Goal: Book appointment/travel/reservation

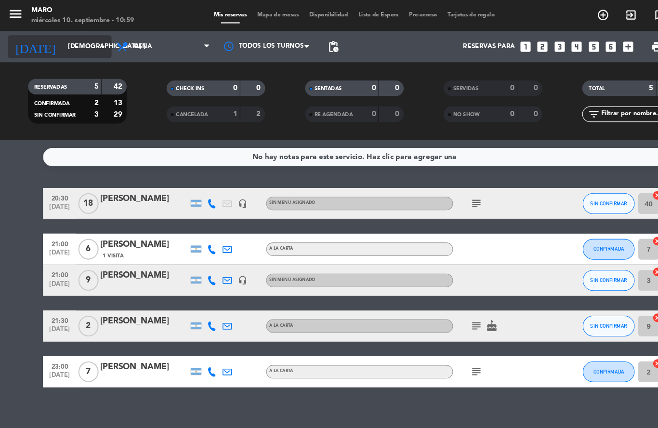
click at [89, 46] on input "[DEMOGRAPHIC_DATA] [DATE]" at bounding box center [98, 43] width 81 height 16
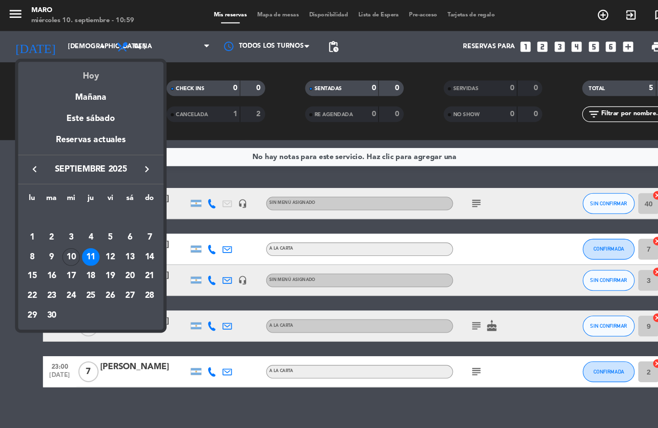
click at [93, 72] on div "Hoy" at bounding box center [84, 67] width 135 height 20
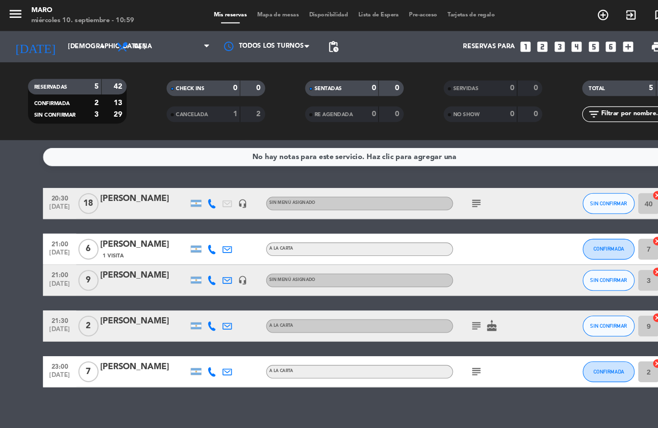
type input "mié. [DATE]"
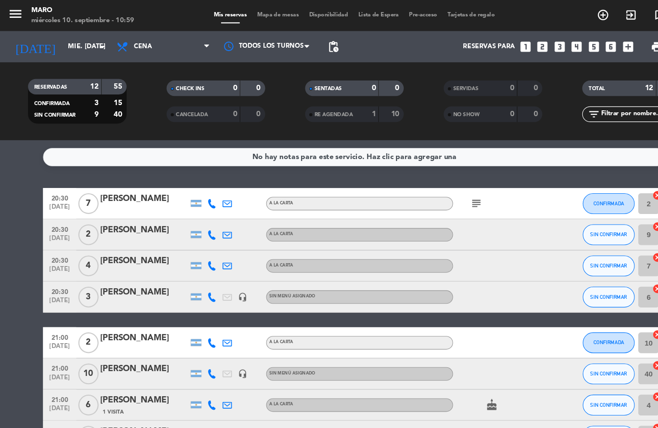
click at [519, 45] on icon "looks_3" at bounding box center [519, 43] width 13 height 13
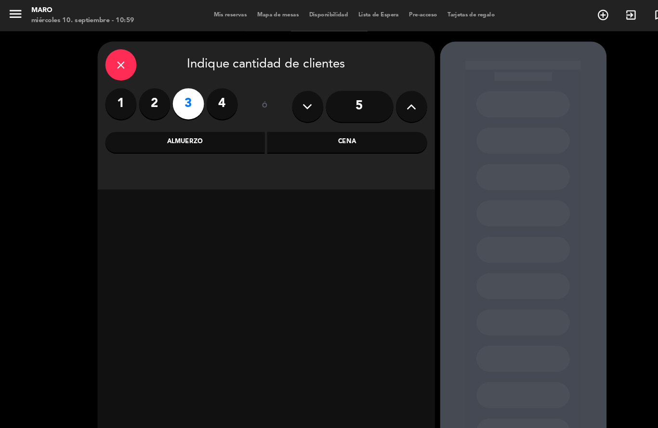
click at [359, 132] on div "Cena" at bounding box center [322, 131] width 148 height 19
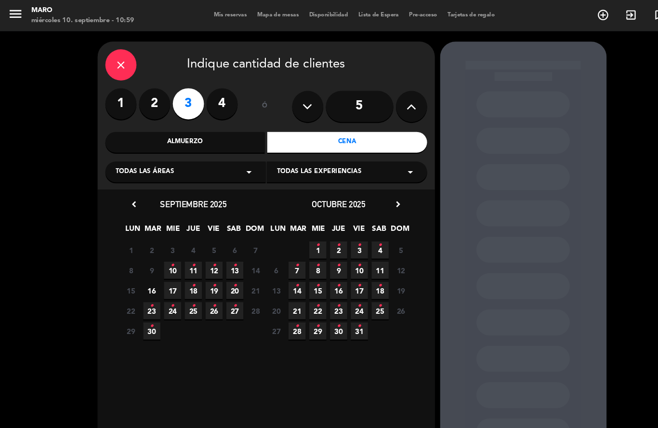
click at [163, 249] on span "10 •" at bounding box center [160, 251] width 16 height 16
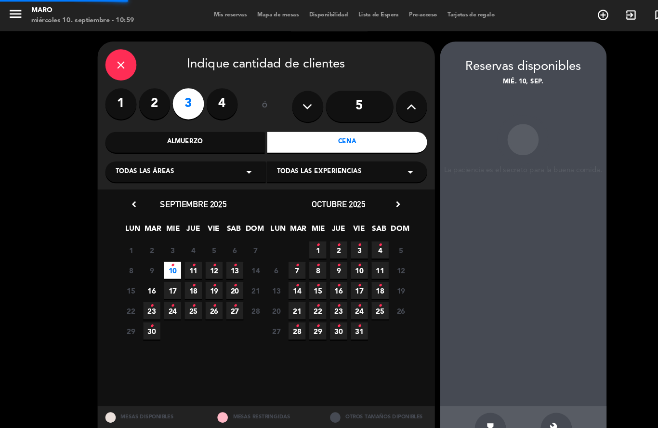
scroll to position [39, 0]
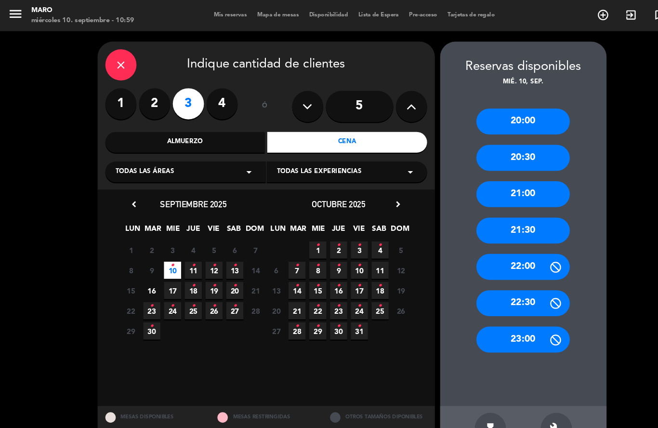
click at [489, 134] on div "20:30" at bounding box center [485, 146] width 87 height 24
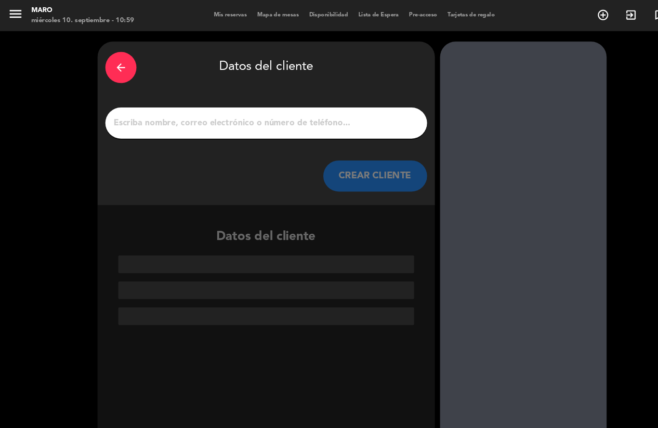
click at [361, 100] on div at bounding box center [247, 114] width 299 height 29
click at [339, 107] on input "1" at bounding box center [247, 113] width 284 height 13
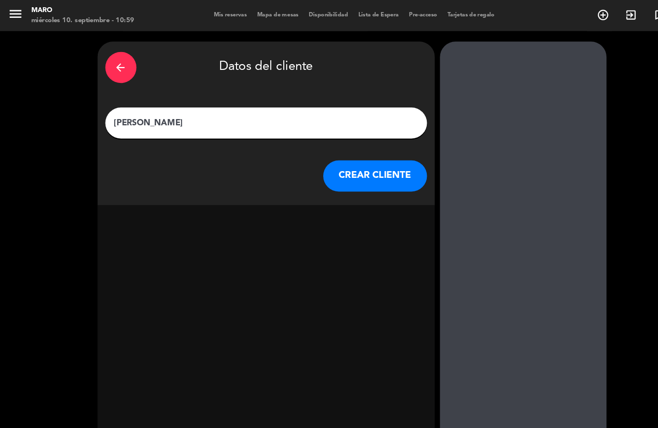
type input "[PERSON_NAME]"
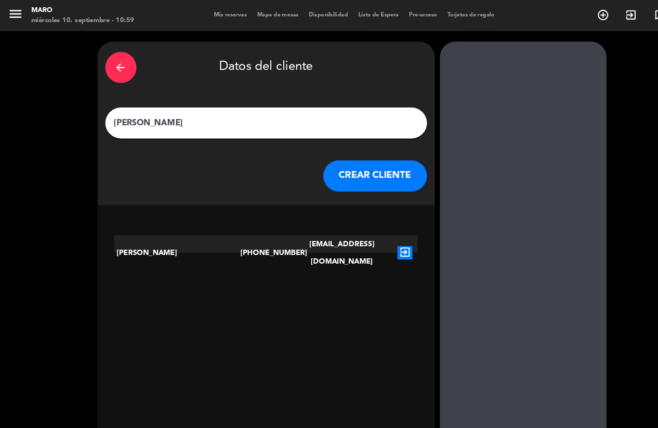
click at [374, 228] on icon "exit_to_app" at bounding box center [376, 234] width 14 height 13
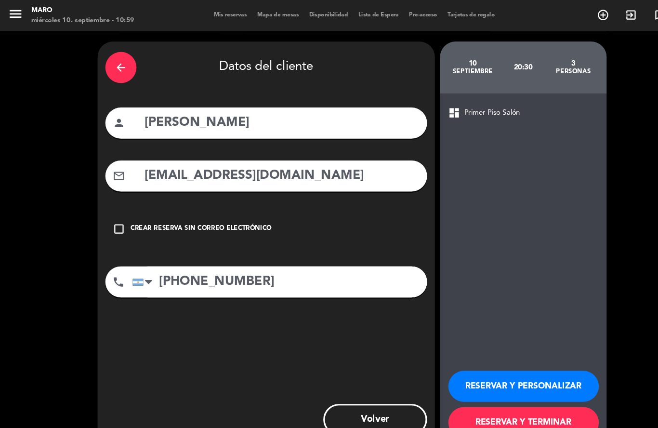
click at [470, 357] on button "RESERVAR Y PERSONALIZAR" at bounding box center [486, 358] width 140 height 29
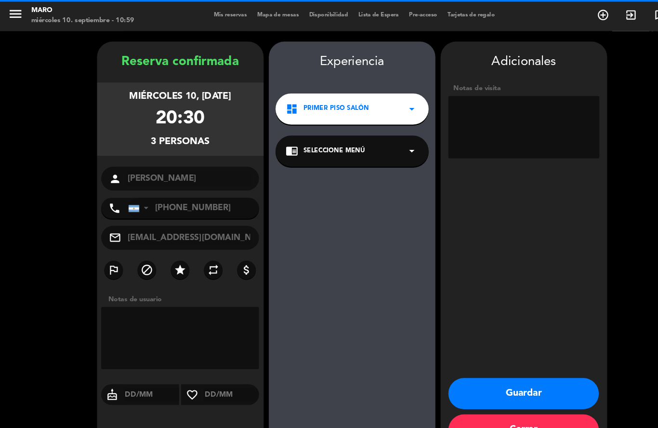
click at [448, 89] on textarea at bounding box center [486, 118] width 140 height 58
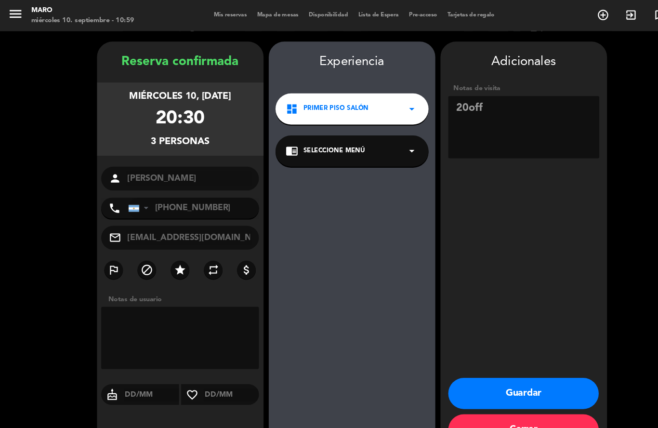
type textarea "20off"
click at [168, 245] on icon "star" at bounding box center [167, 251] width 12 height 12
click at [478, 363] on button "Guardar" at bounding box center [486, 365] width 140 height 29
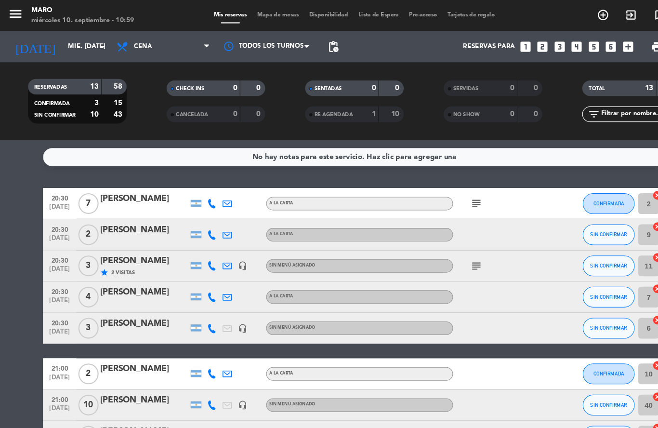
click at [566, 37] on icon "looks_6" at bounding box center [567, 43] width 13 height 13
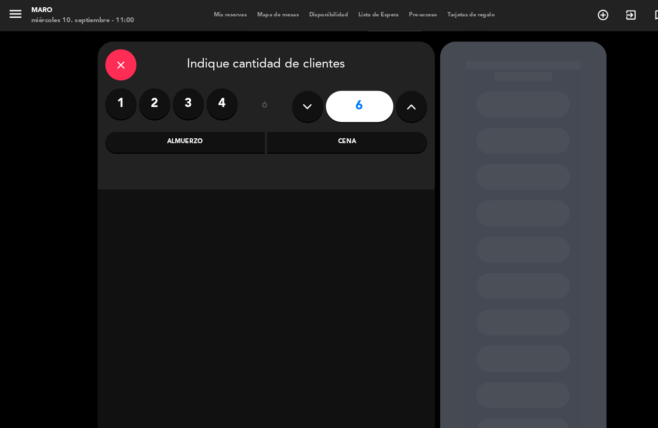
click at [306, 122] on div "Cena" at bounding box center [322, 131] width 148 height 19
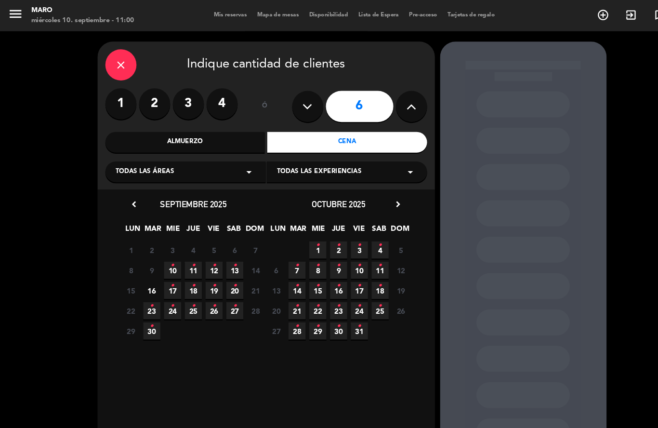
click at [182, 243] on span "11 •" at bounding box center [180, 251] width 16 height 16
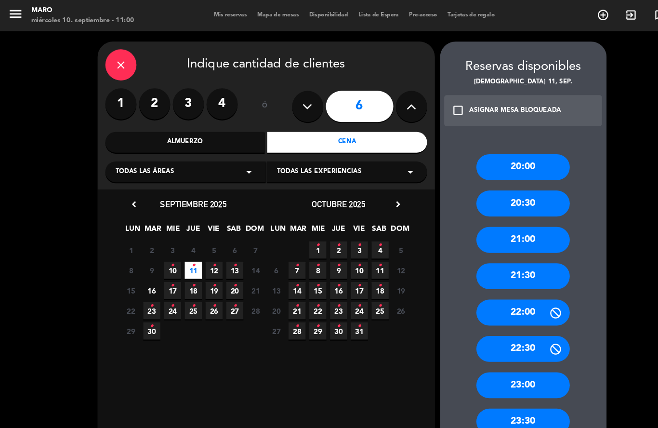
click at [475, 211] on div "21:00" at bounding box center [485, 223] width 87 height 24
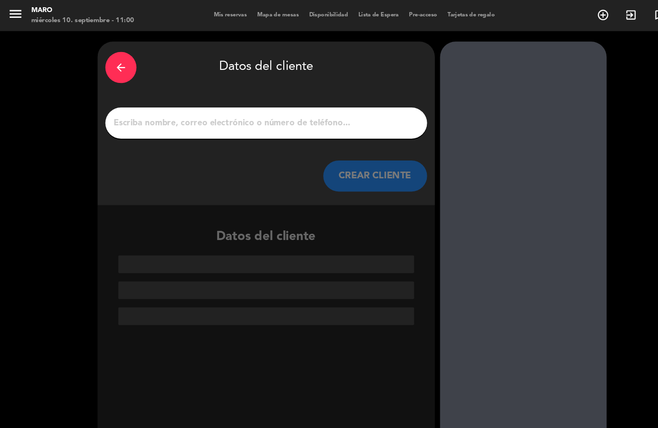
click at [289, 107] on input "1" at bounding box center [247, 113] width 284 height 13
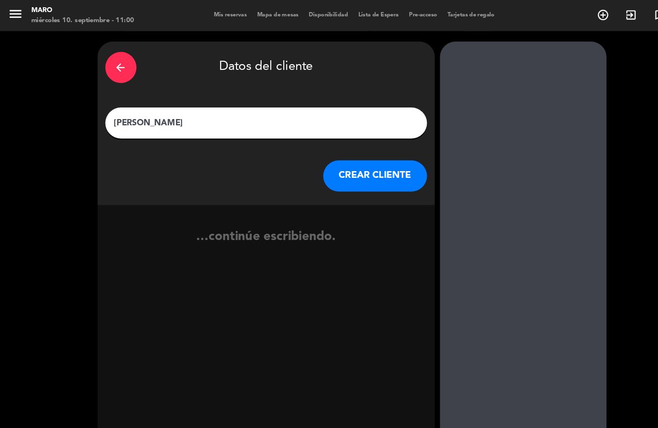
type input "[PERSON_NAME]"
click at [348, 149] on button "CREAR CLIENTE" at bounding box center [348, 163] width 96 height 29
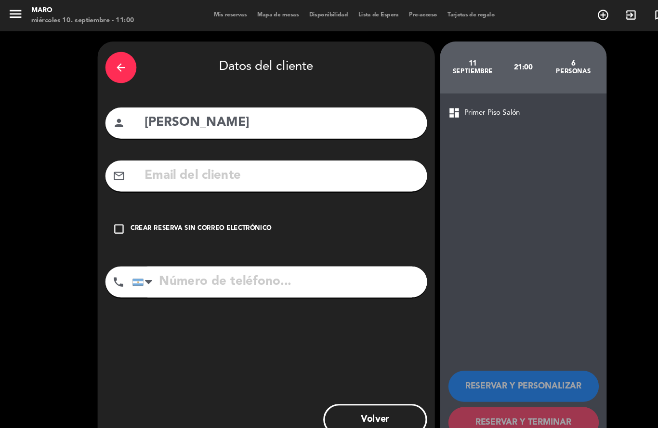
click at [176, 153] on input "text" at bounding box center [261, 163] width 256 height 20
paste input "[EMAIL_ADDRESS][DOMAIN_NAME]"
type input "k"
paste input "[EMAIL_ADDRESS][DOMAIN_NAME]"
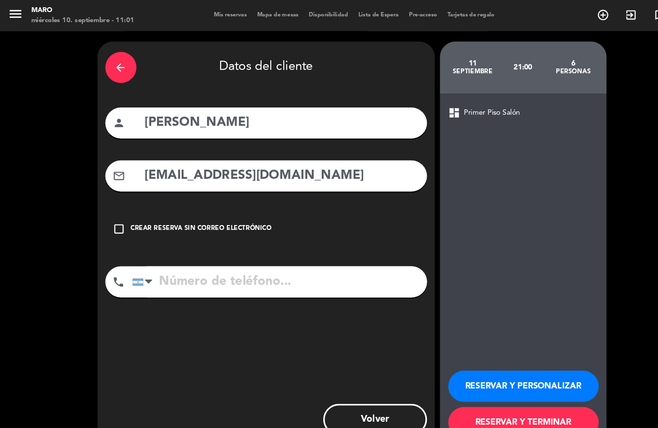
type input "[EMAIL_ADDRESS][DOMAIN_NAME]"
click at [233, 247] on input "tel" at bounding box center [260, 261] width 274 height 29
type input "1141974608"
click at [513, 365] on button "RESERVAR Y PERSONALIZAR" at bounding box center [486, 358] width 140 height 29
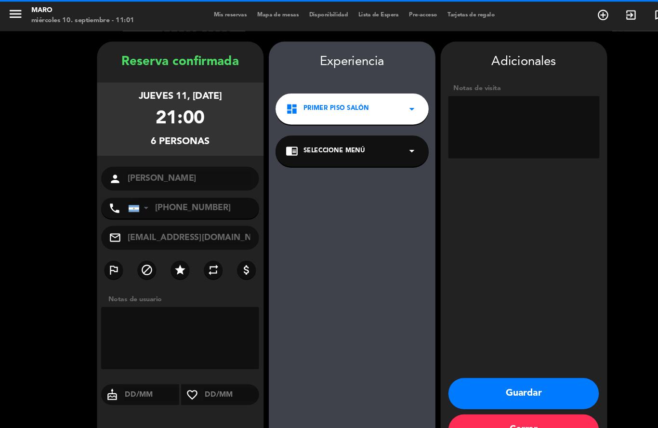
click at [472, 89] on textarea at bounding box center [486, 118] width 140 height 58
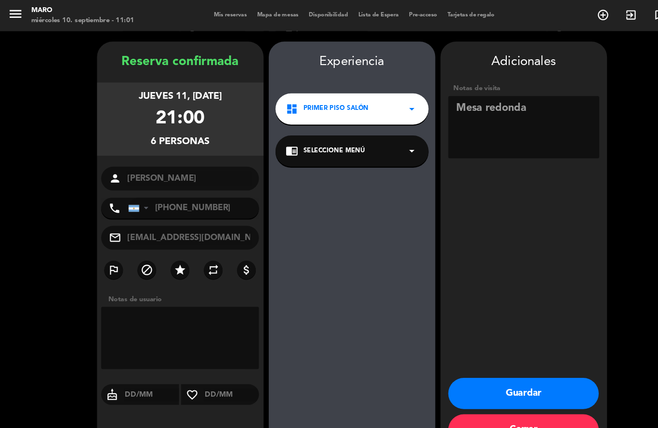
type textarea "Mesa redonda"
click at [509, 368] on button "Guardar" at bounding box center [486, 365] width 140 height 29
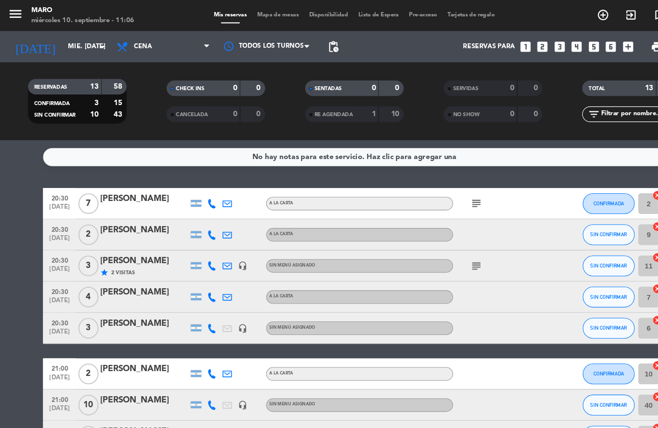
scroll to position [20, 0]
click at [605, 366] on input "40" at bounding box center [602, 375] width 19 height 19
